Goal: Find specific page/section: Find specific page/section

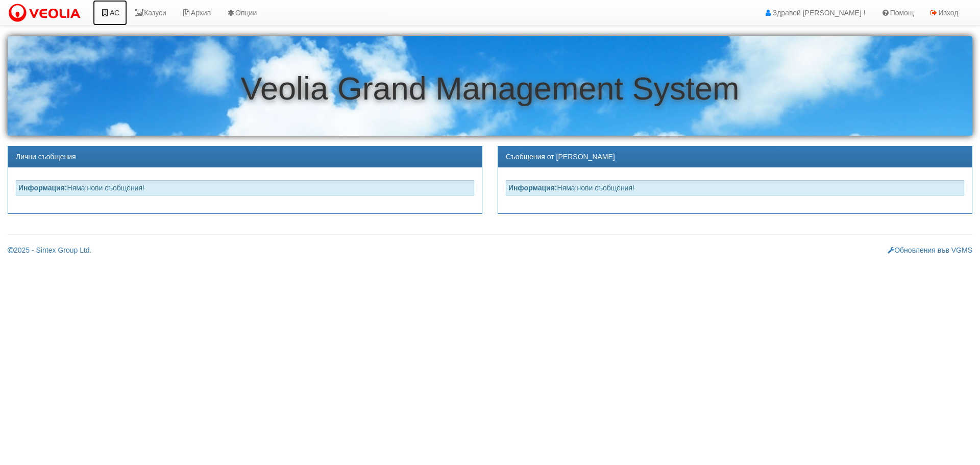
click at [120, 12] on link "АС" at bounding box center [110, 13] width 34 height 26
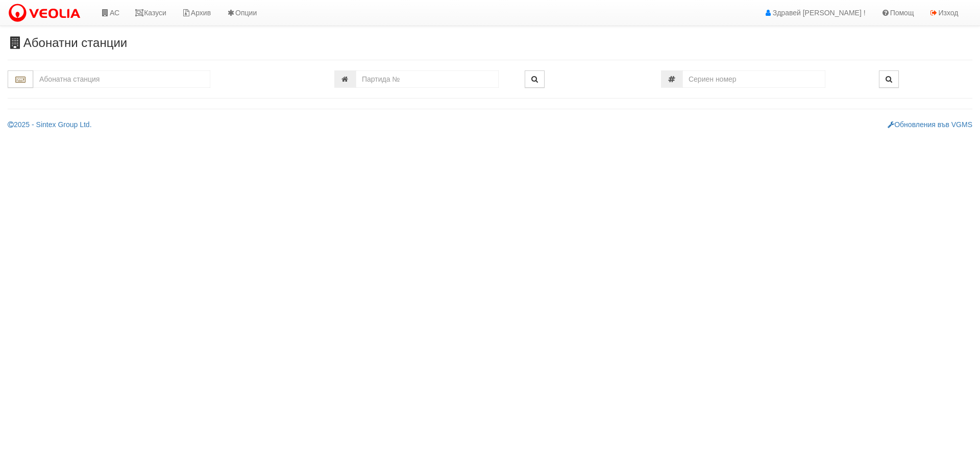
click at [100, 81] on input "text" at bounding box center [121, 78] width 177 height 17
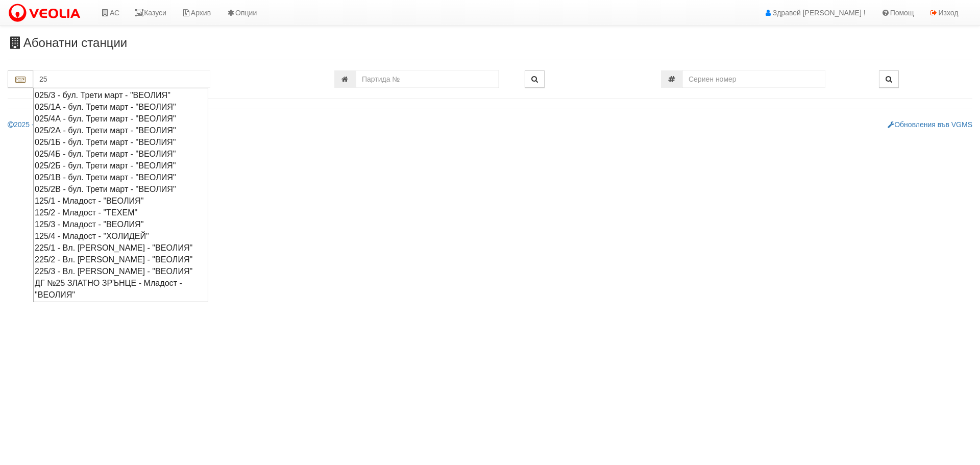
click at [73, 132] on div "025/2А - бул. Трети март - "ВЕОЛИЯ"" at bounding box center [121, 131] width 172 height 12
type input "025/2А - бул. Трети март - "ВЕОЛИЯ""
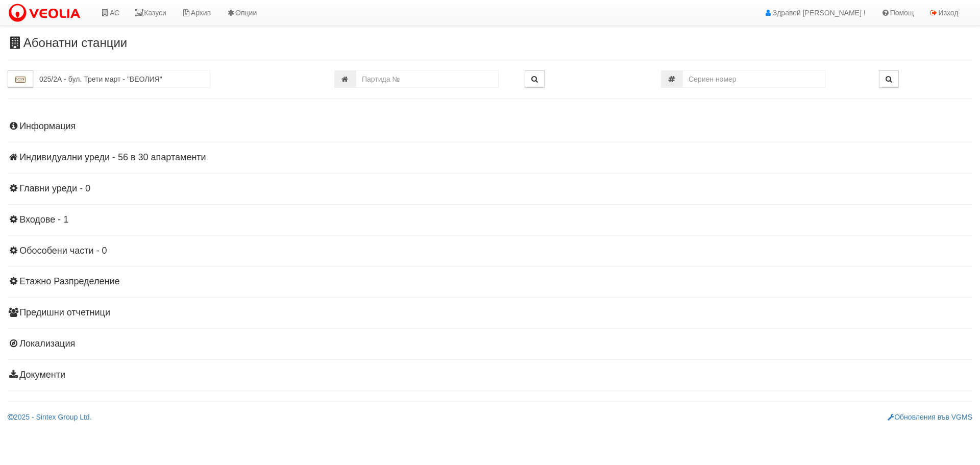
click at [83, 155] on h4 "Индивидуални уреди - 56 в 30 апартаменти" at bounding box center [490, 158] width 964 height 10
